Goal: Information Seeking & Learning: Check status

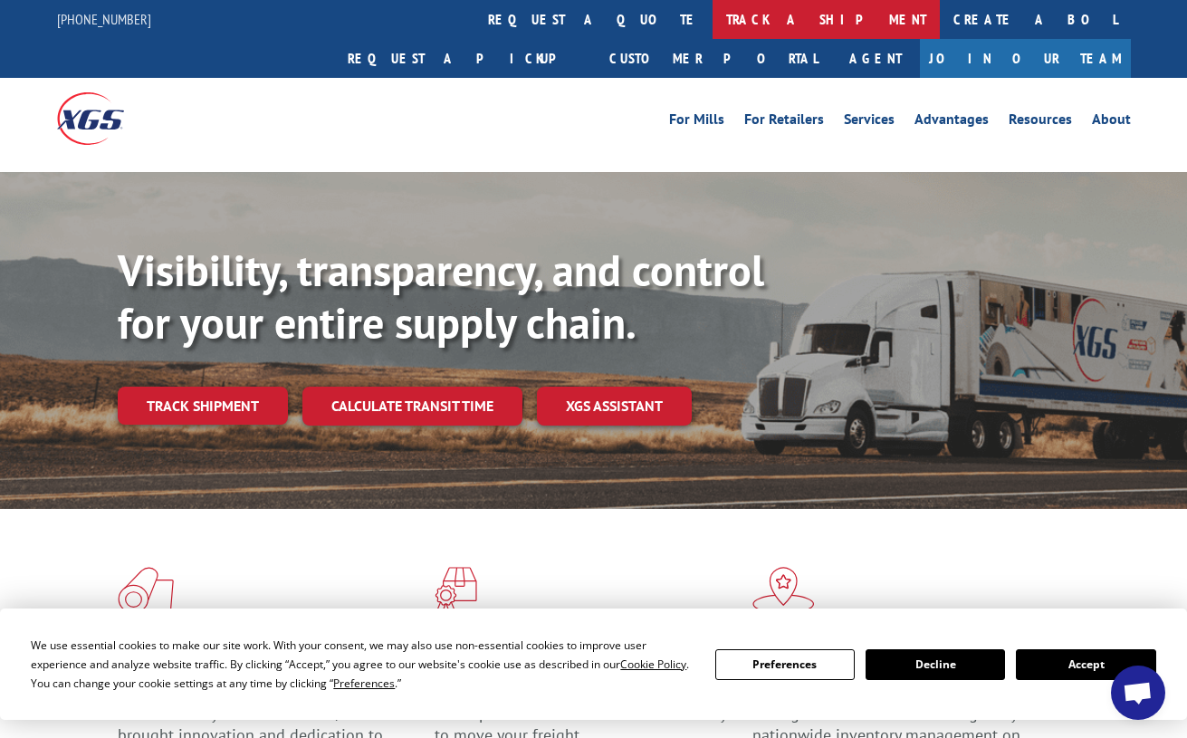
click at [713, 24] on link "track a shipment" at bounding box center [826, 19] width 227 height 39
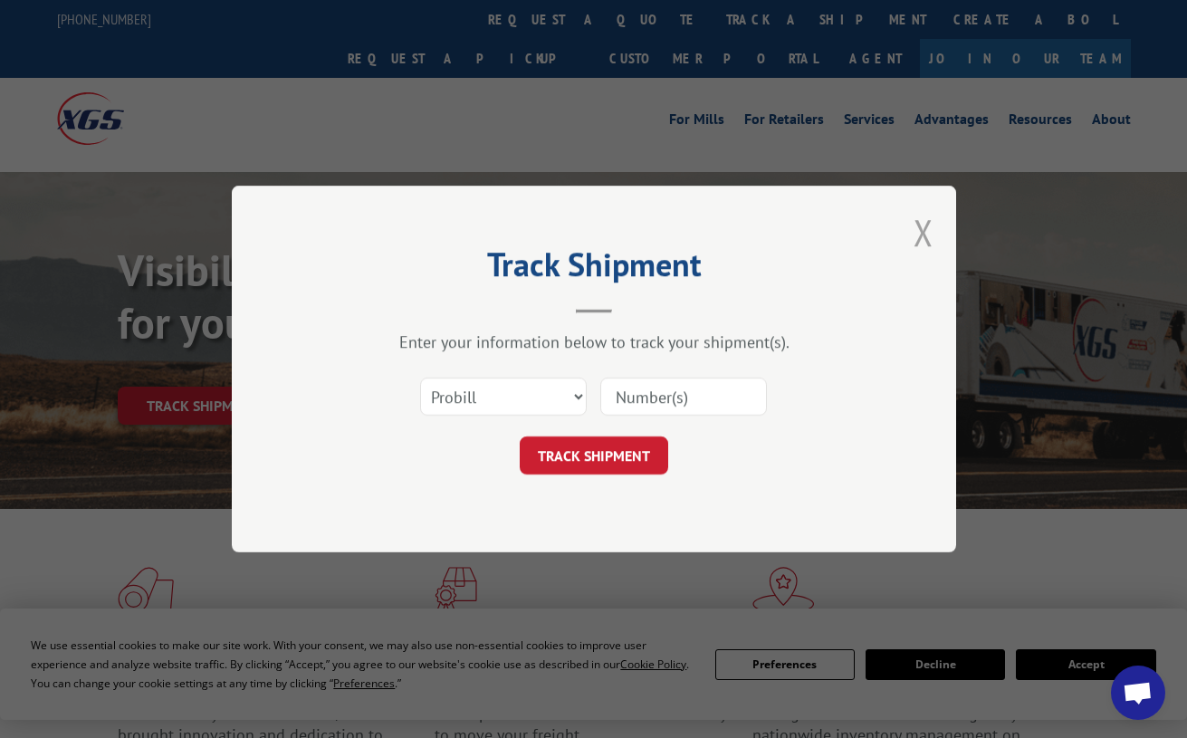
click at [930, 209] on button "Close modal" at bounding box center [924, 232] width 20 height 48
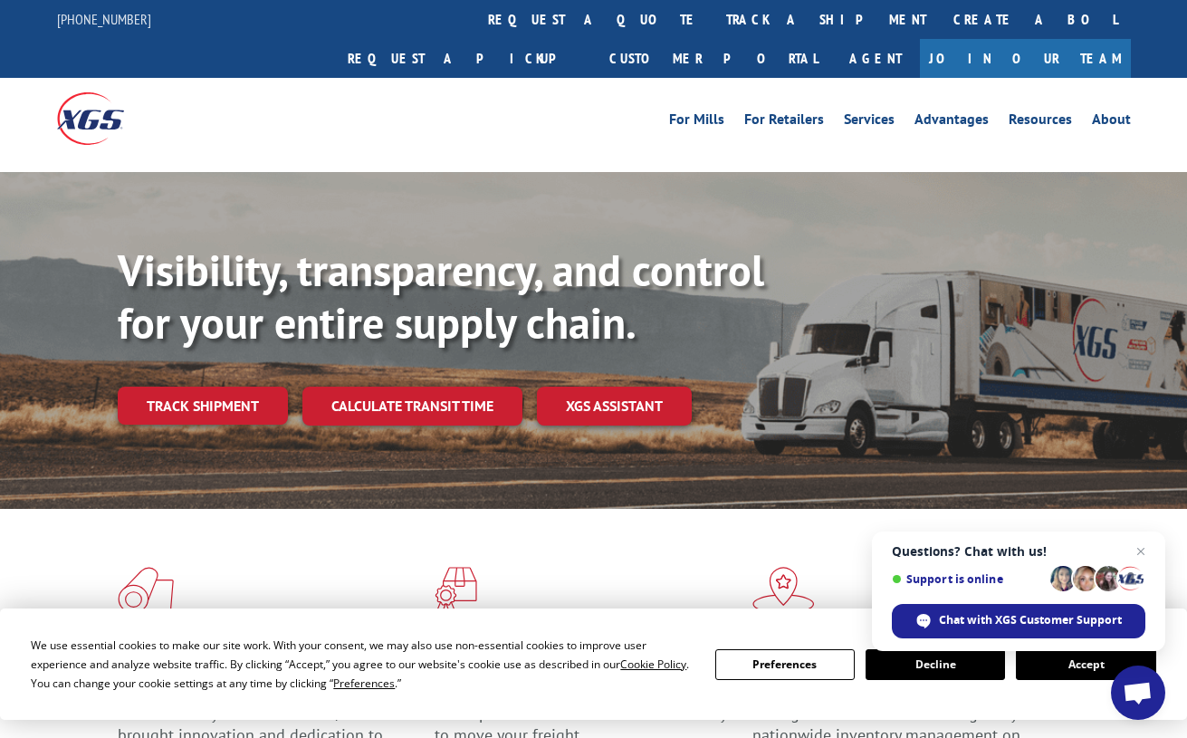
click at [1075, 676] on button "Accept" at bounding box center [1085, 664] width 139 height 31
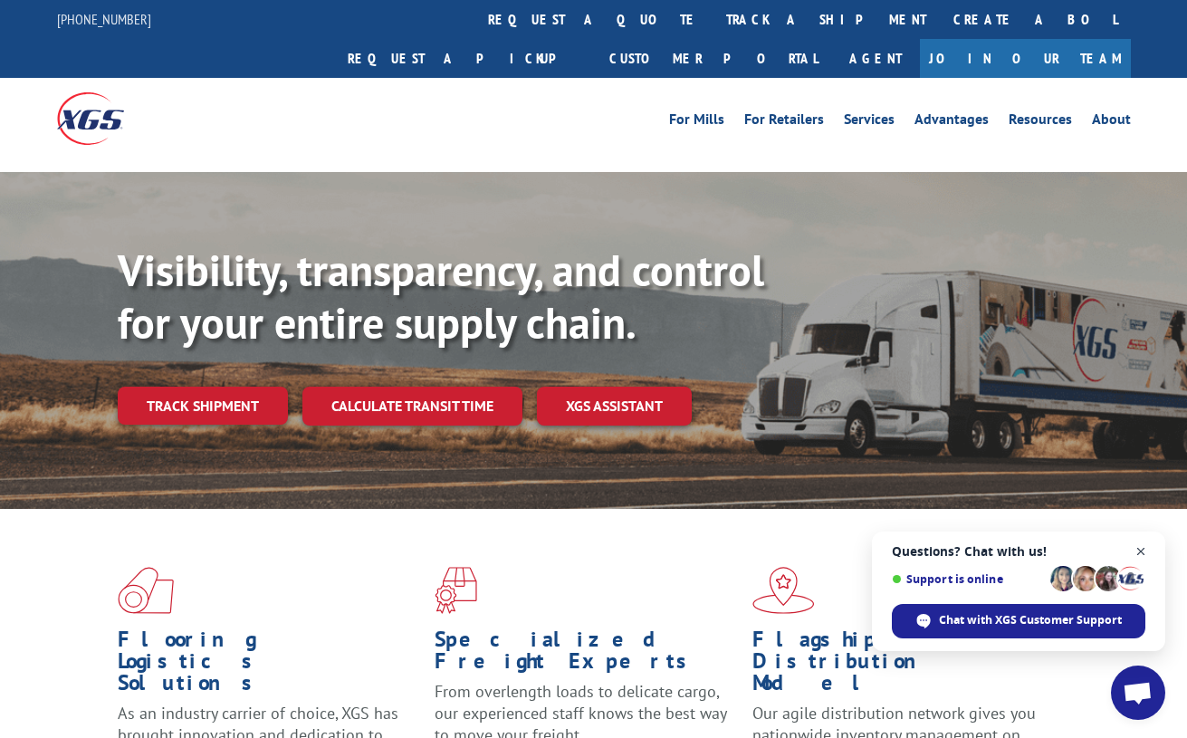
click at [1142, 547] on span "Close chat" at bounding box center [1141, 552] width 23 height 23
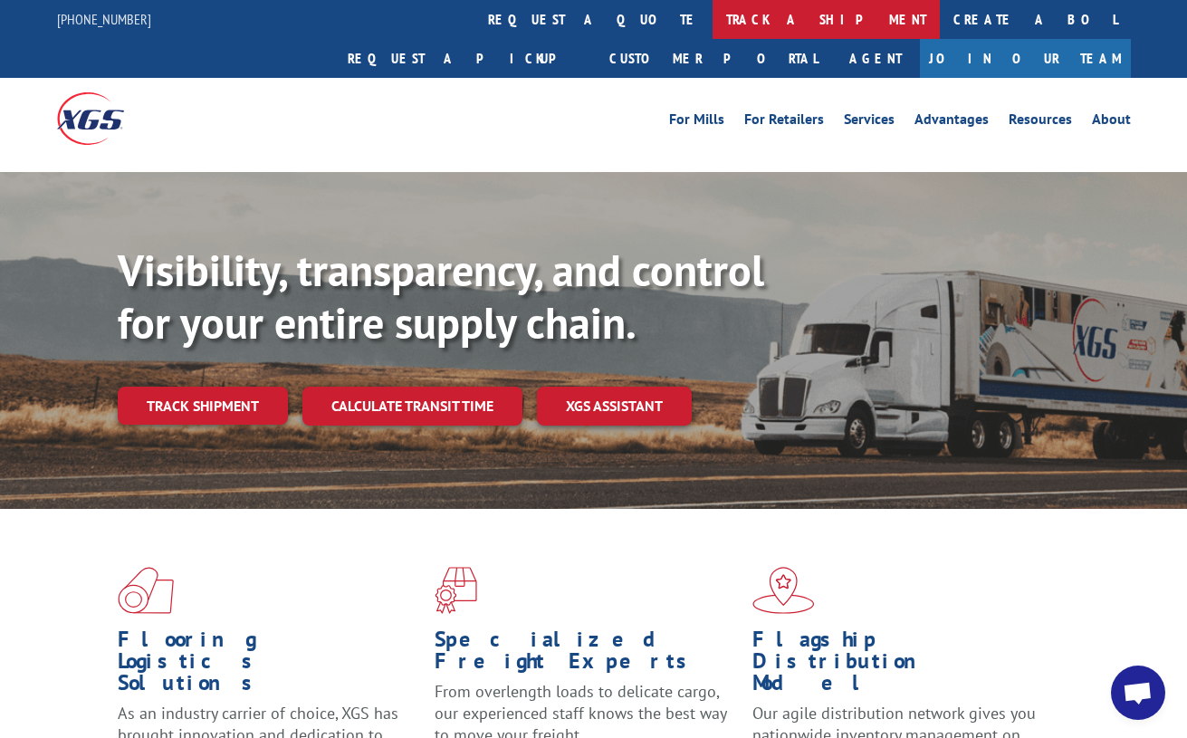
click at [713, 24] on link "track a shipment" at bounding box center [826, 19] width 227 height 39
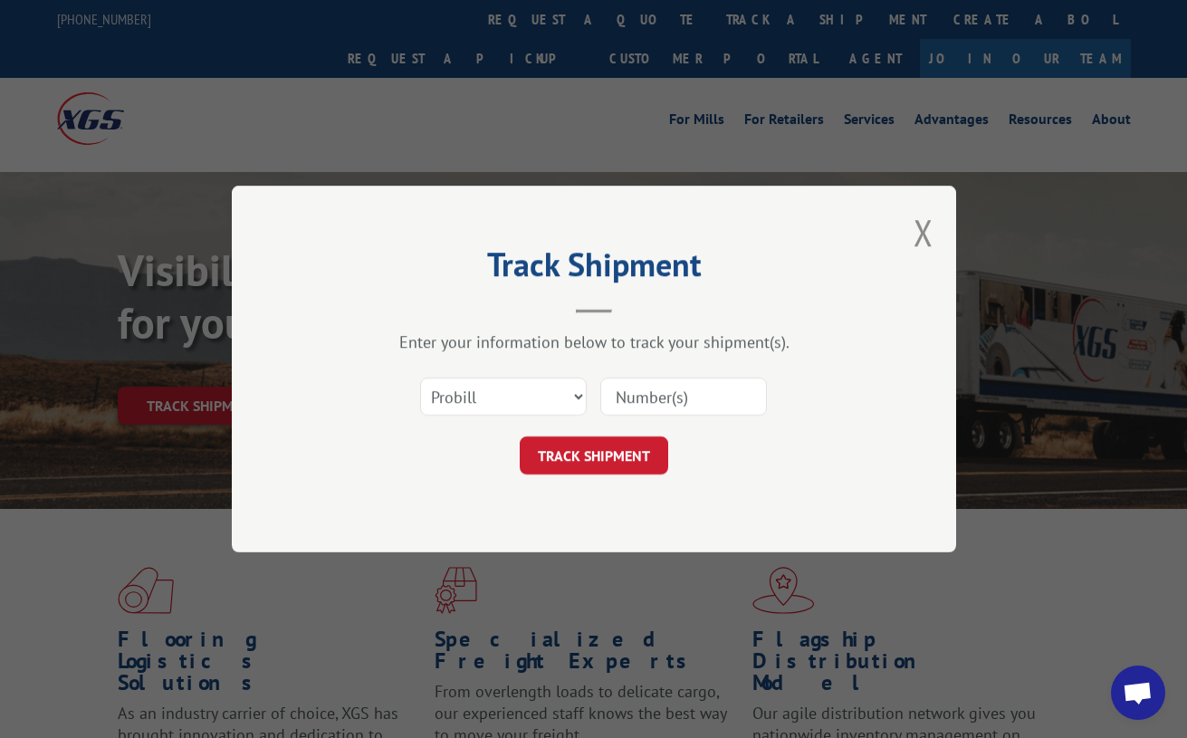
click at [644, 397] on input at bounding box center [683, 397] width 167 height 38
paste input "160714303"
type input "160714303"
click at [568, 449] on button "TRACK SHIPMENT" at bounding box center [594, 456] width 149 height 38
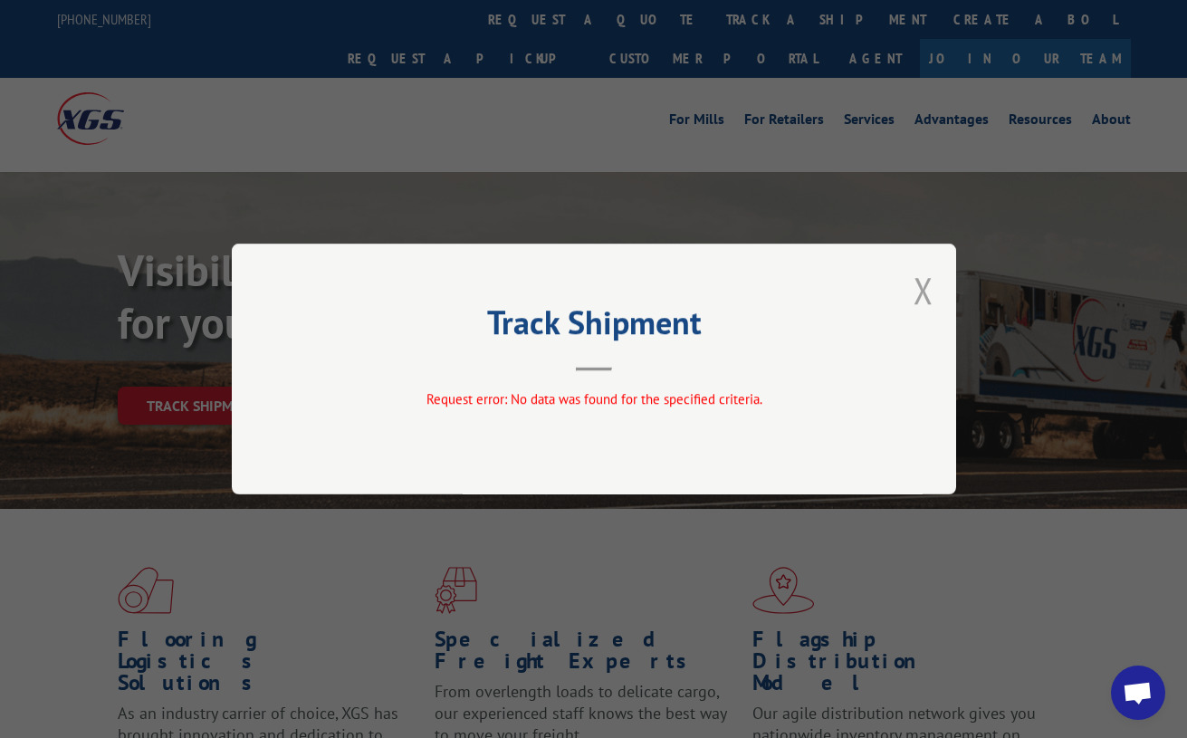
click at [916, 296] on button "Close modal" at bounding box center [924, 290] width 20 height 48
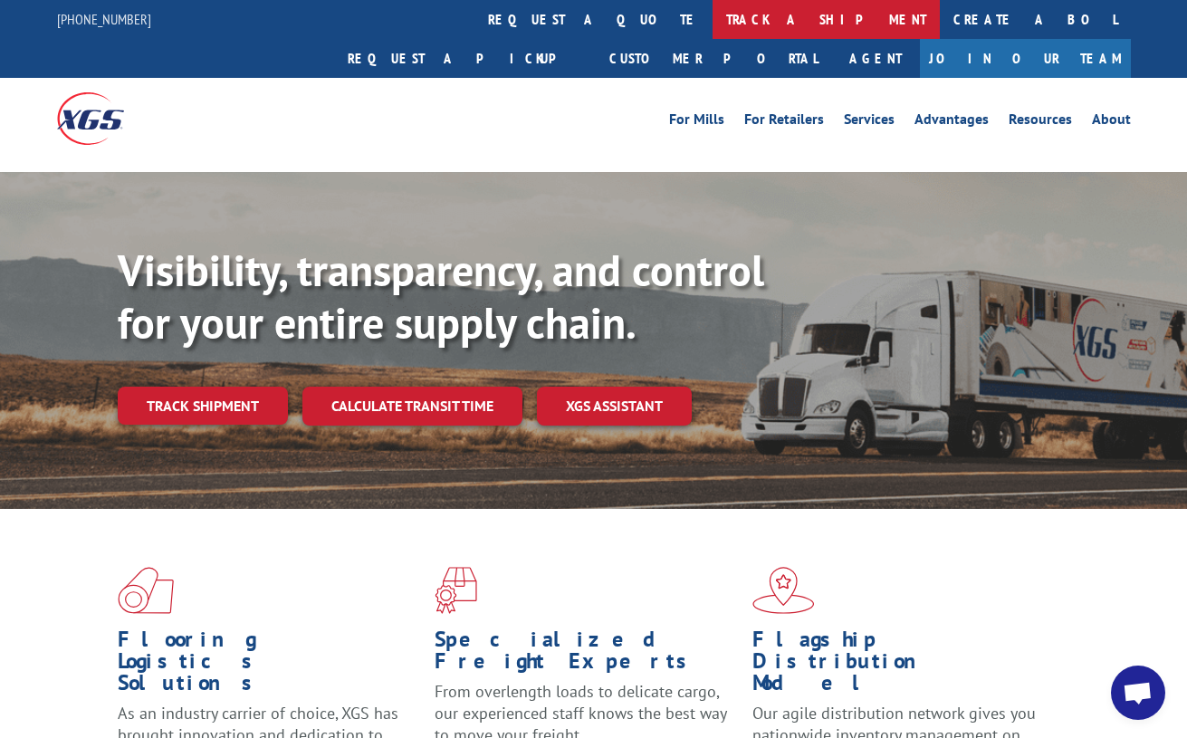
click at [713, 27] on link "track a shipment" at bounding box center [826, 19] width 227 height 39
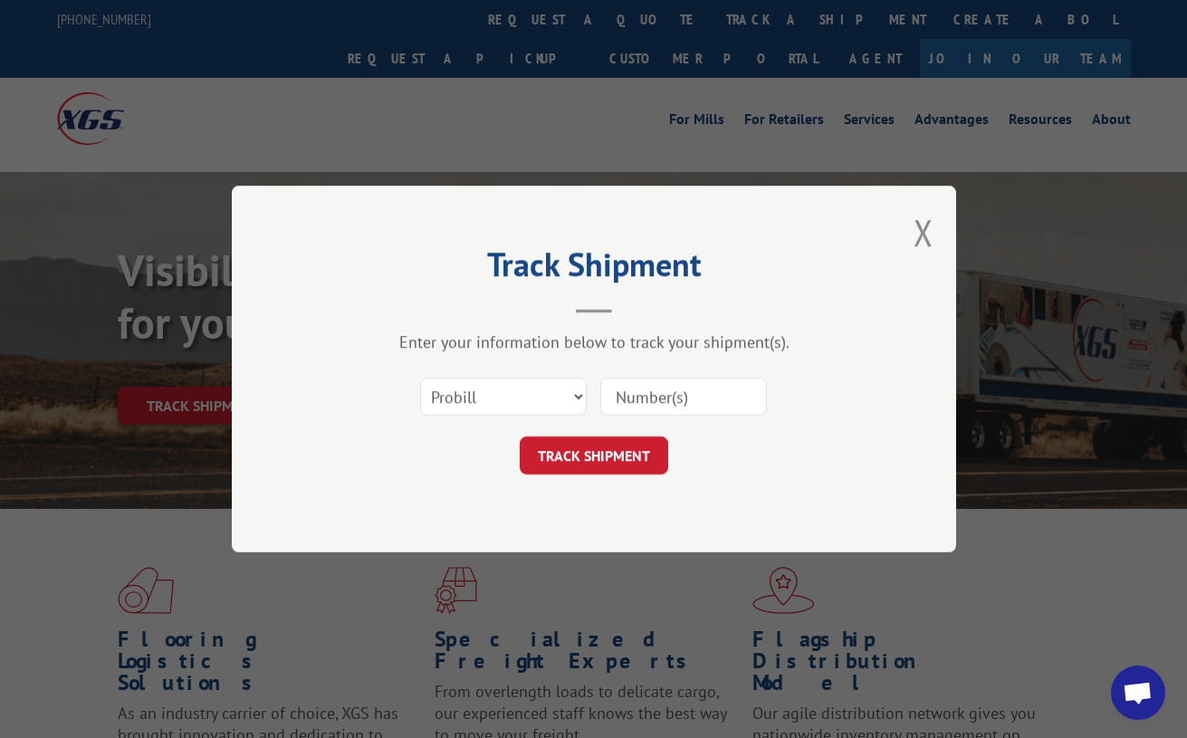
click at [677, 407] on input at bounding box center [683, 397] width 167 height 38
paste input "7047760"
type input "7047760"
click at [590, 455] on button "TRACK SHIPMENT" at bounding box center [594, 456] width 149 height 38
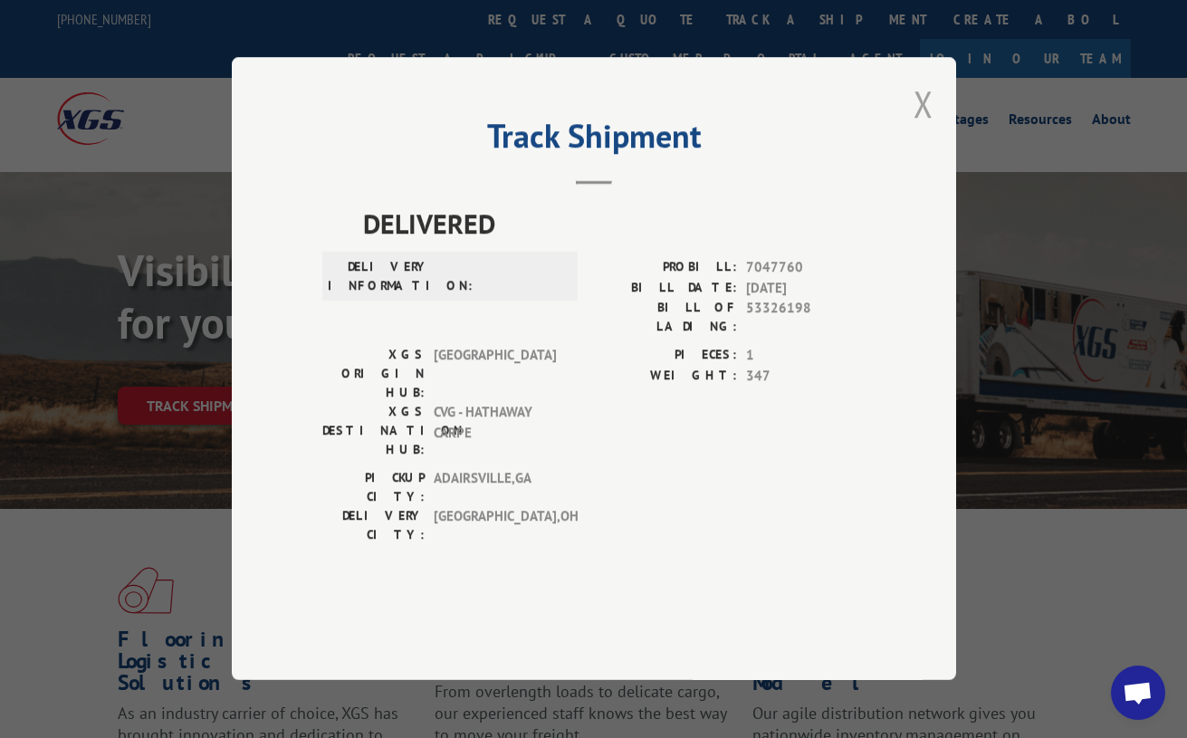
click at [924, 128] on button "Close modal" at bounding box center [924, 104] width 20 height 48
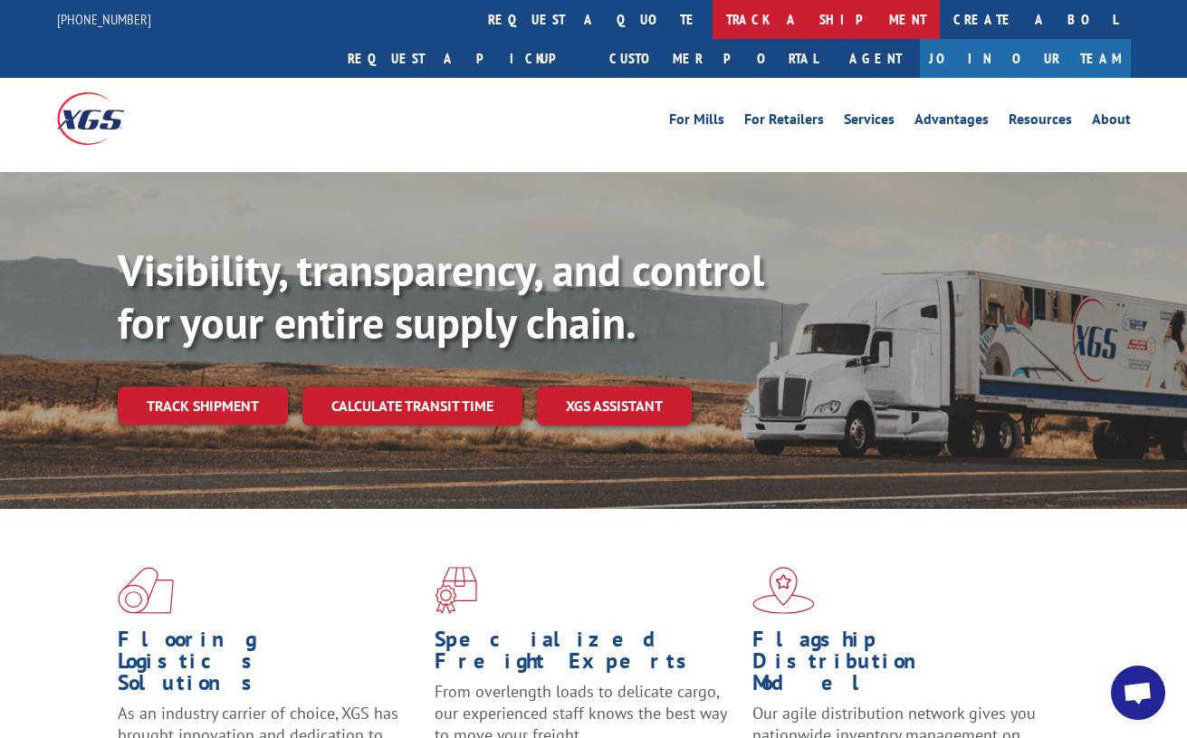
click at [713, 25] on link "track a shipment" at bounding box center [826, 19] width 227 height 39
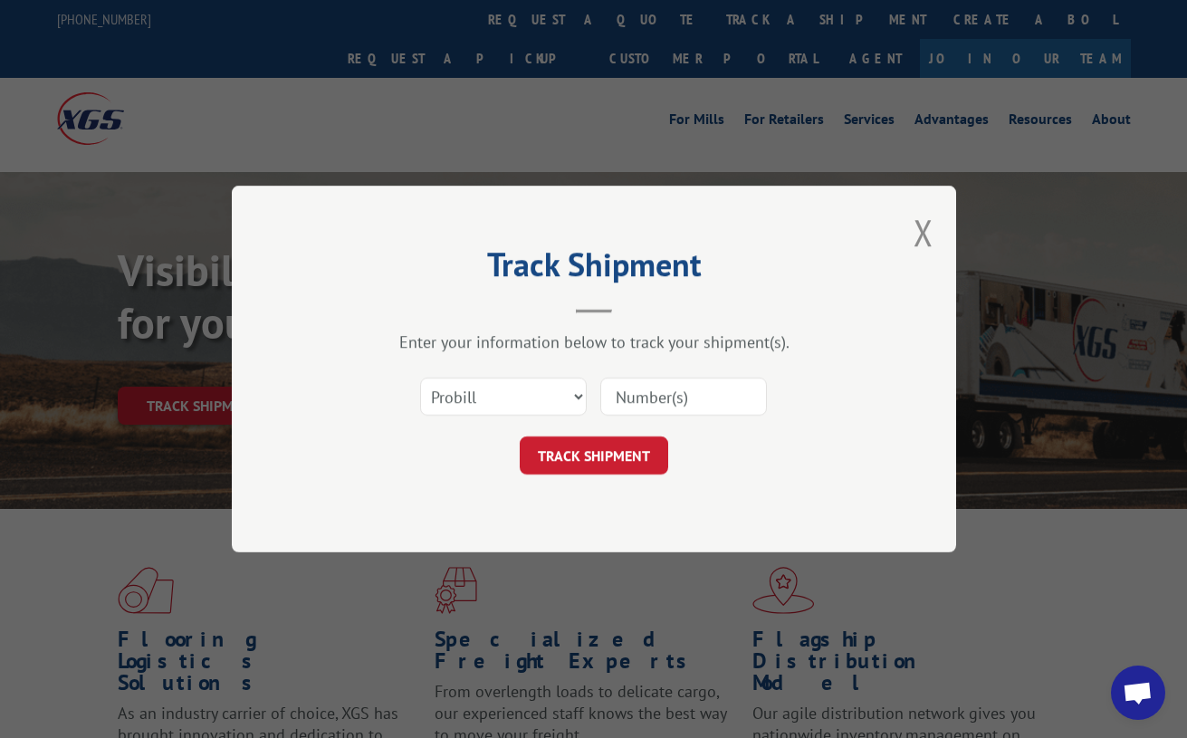
click at [692, 412] on input at bounding box center [683, 397] width 167 height 38
paste input "7047760"
type input "7047760"
click at [577, 441] on button "TRACK SHIPMENT" at bounding box center [594, 456] width 149 height 38
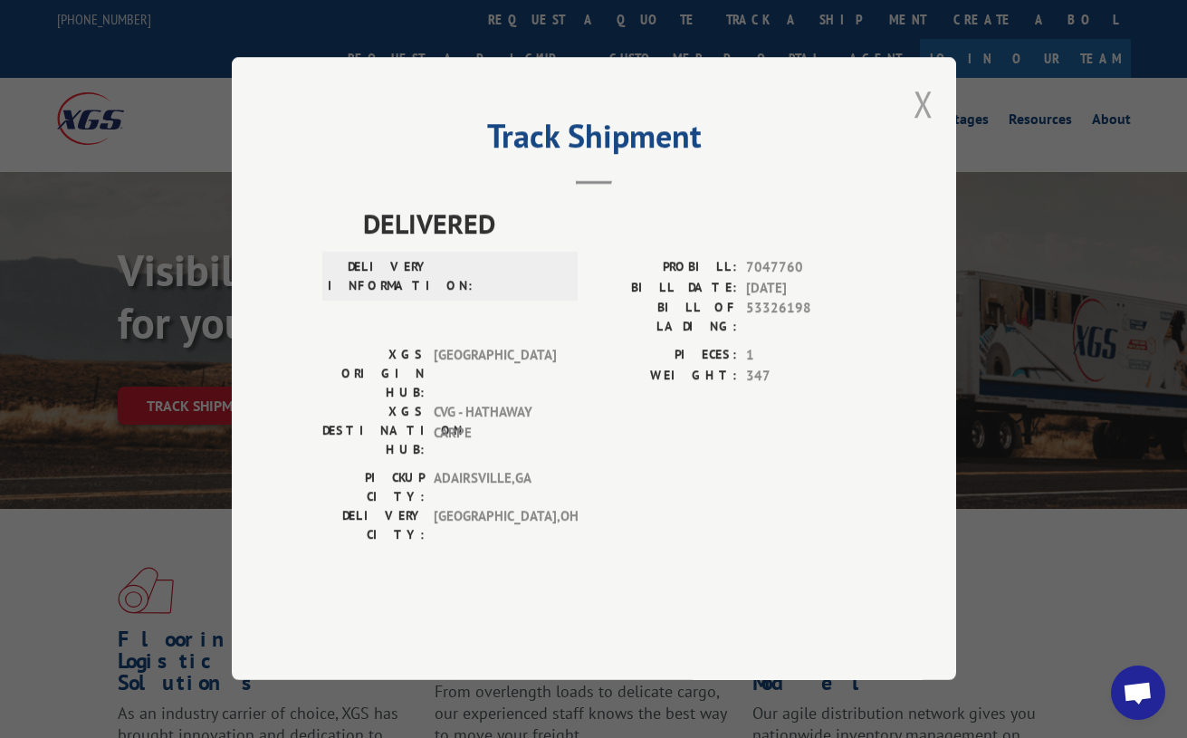
click at [926, 128] on button "Close modal" at bounding box center [924, 104] width 20 height 48
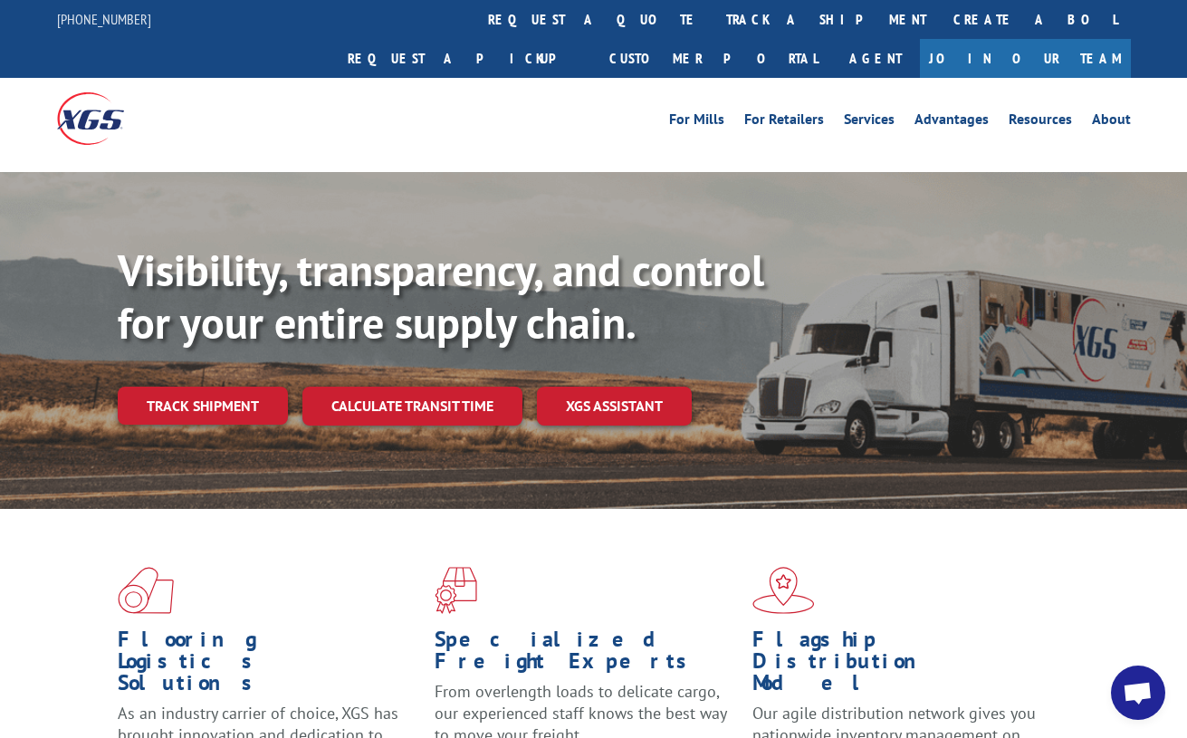
click at [625, 105] on div "For [PERSON_NAME] For Retailers Services Advantages Resources About For [PERSON…" at bounding box center [728, 118] width 806 height 27
